Goal: Information Seeking & Learning: Learn about a topic

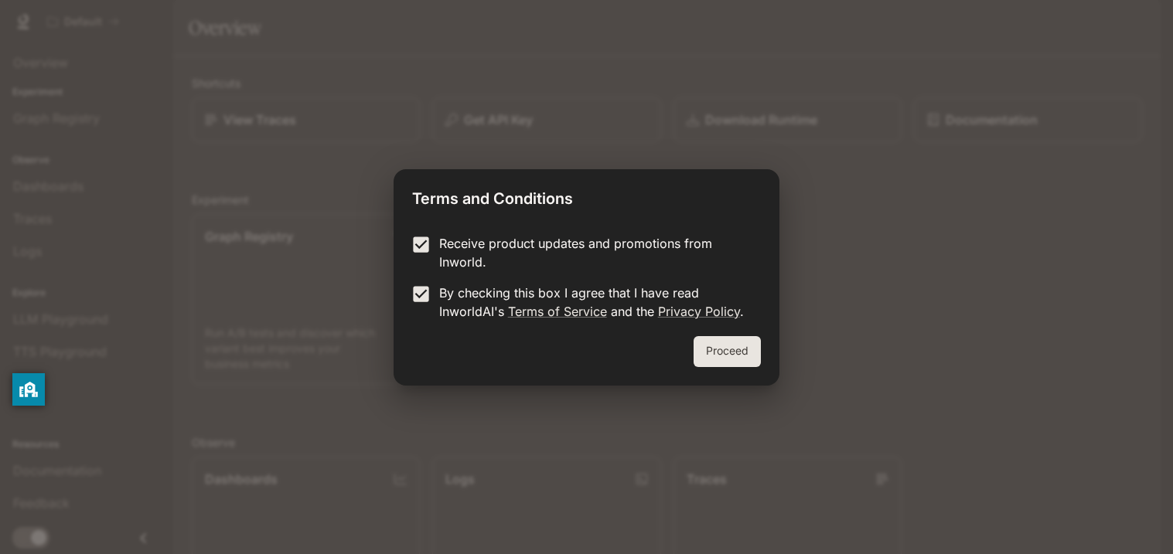
click at [713, 364] on button "Proceed" at bounding box center [726, 351] width 67 height 31
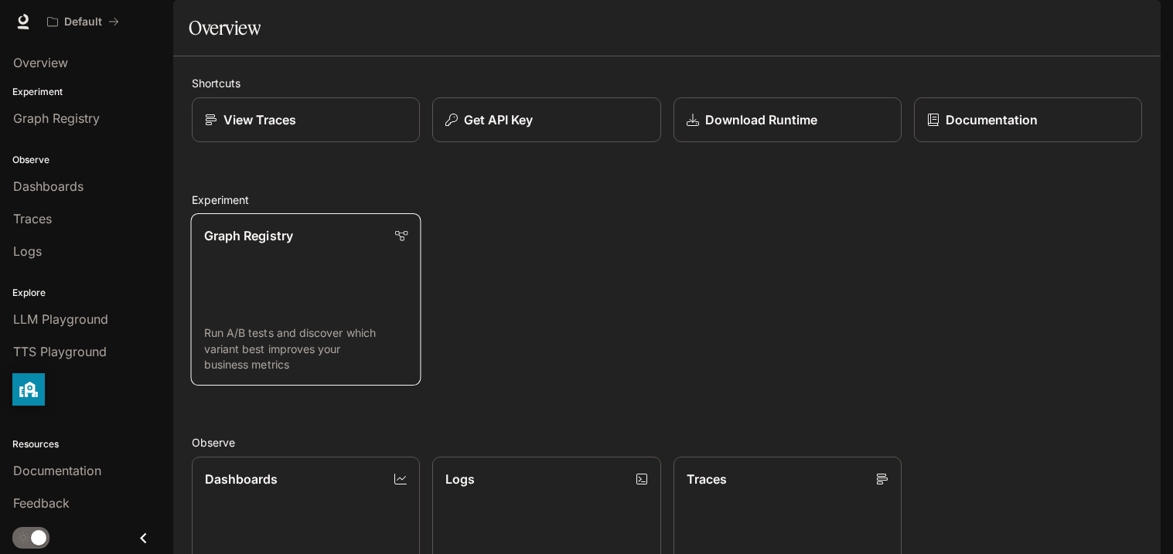
scroll to position [151, 0]
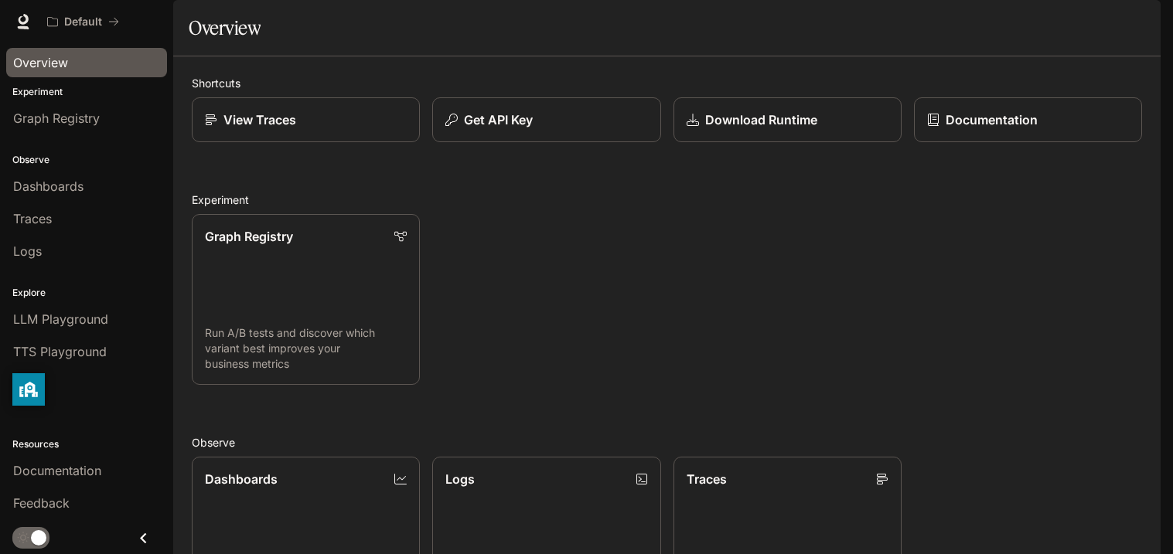
click at [104, 63] on div "Overview" at bounding box center [86, 62] width 147 height 19
click at [945, 143] on link "Documentation" at bounding box center [1027, 120] width 230 height 46
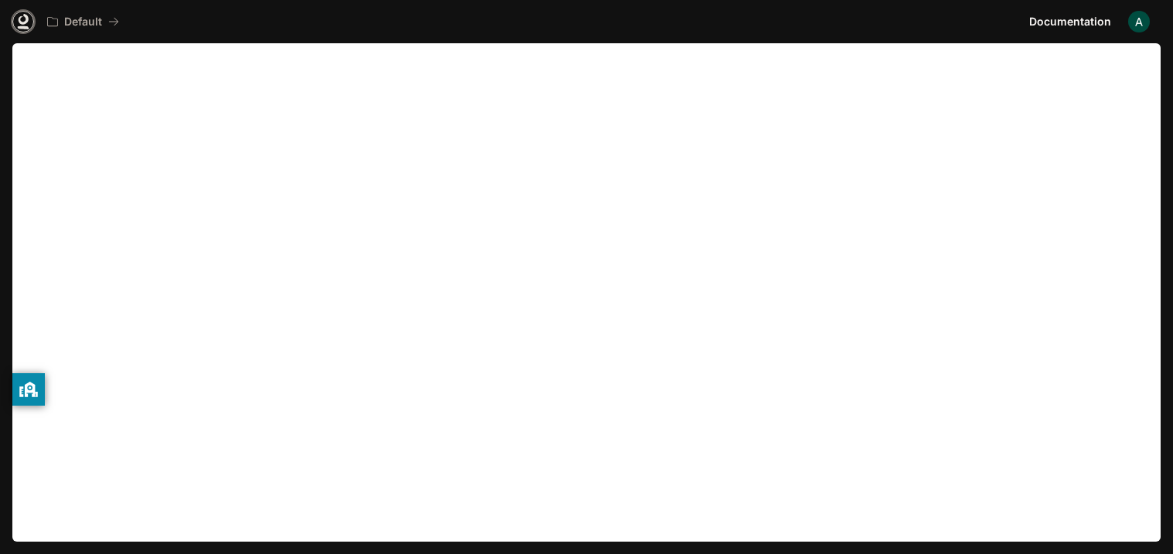
click at [19, 22] on icon at bounding box center [24, 19] width 10 height 11
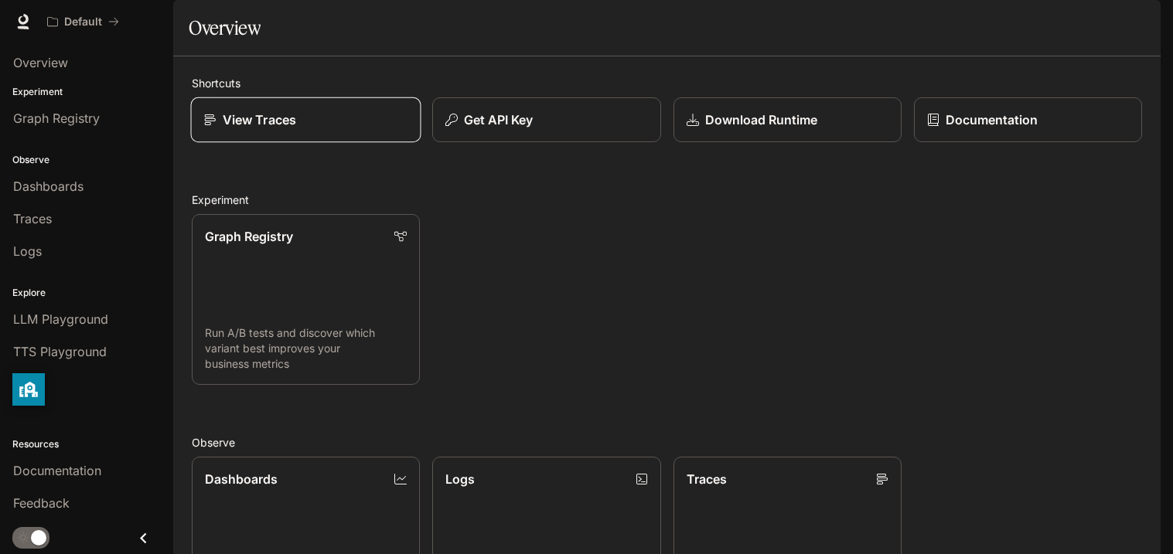
scroll to position [30, 0]
